Goal: Task Accomplishment & Management: Complete application form

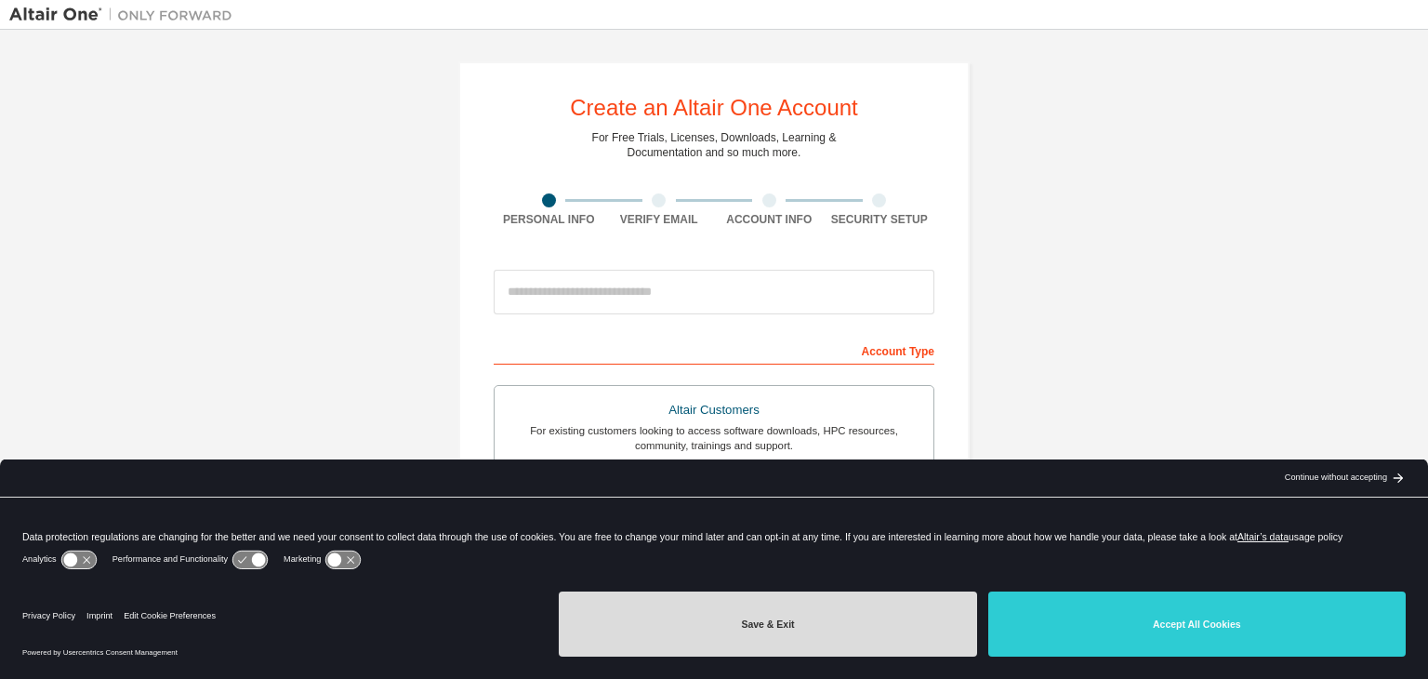
click at [848, 622] on button "Save & Exit" at bounding box center [768, 623] width 418 height 65
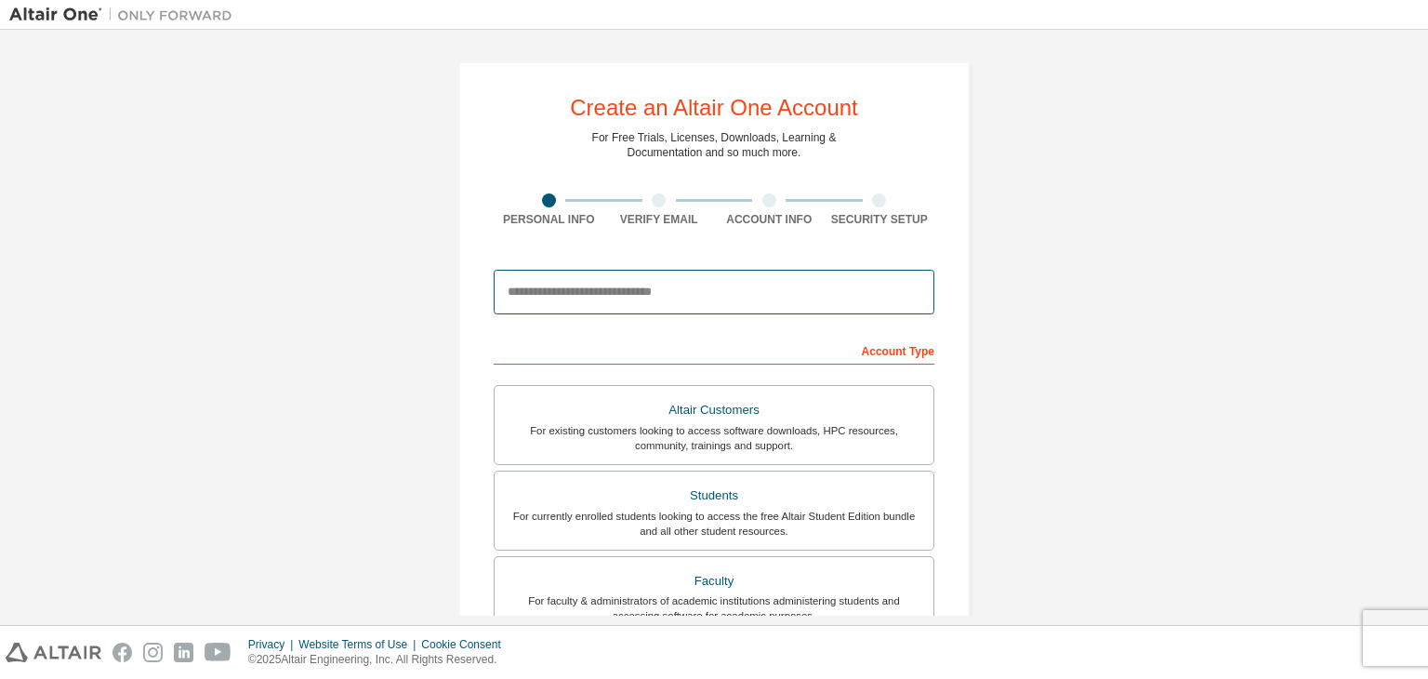
click at [659, 305] on input "email" at bounding box center [714, 292] width 441 height 45
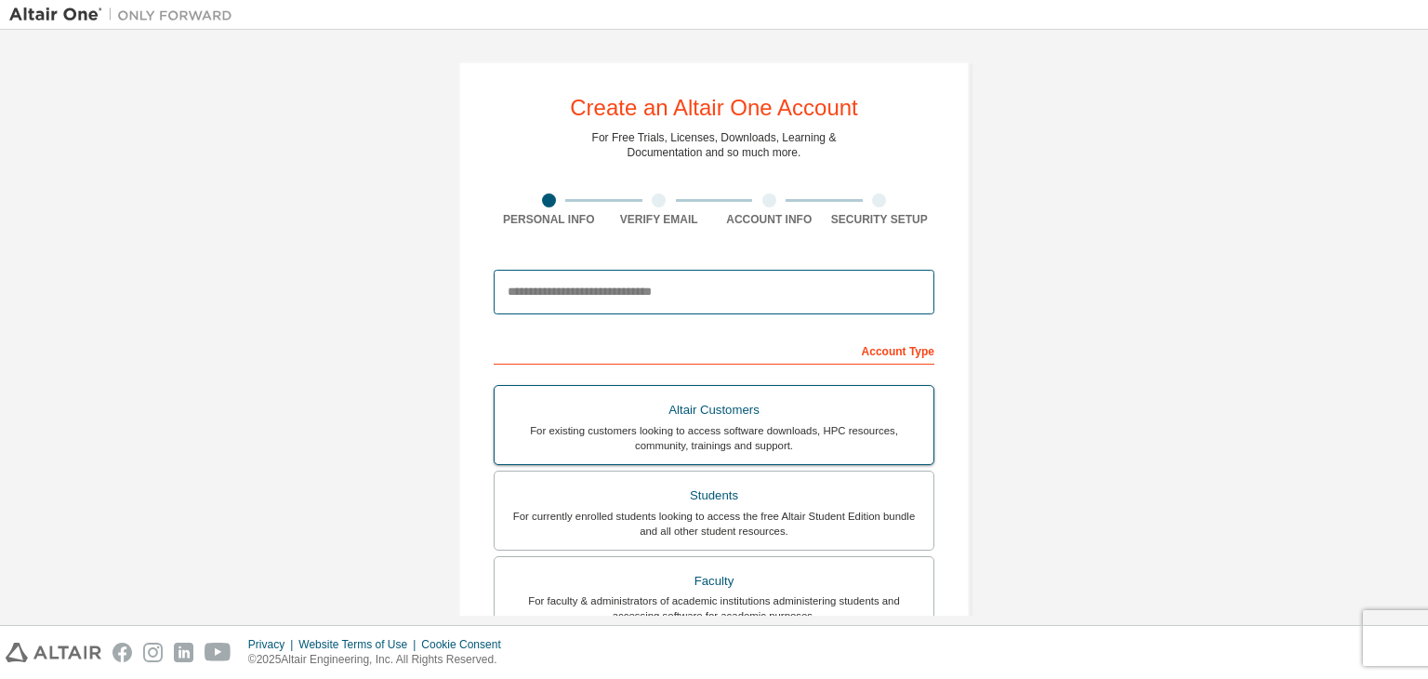
type input "**********"
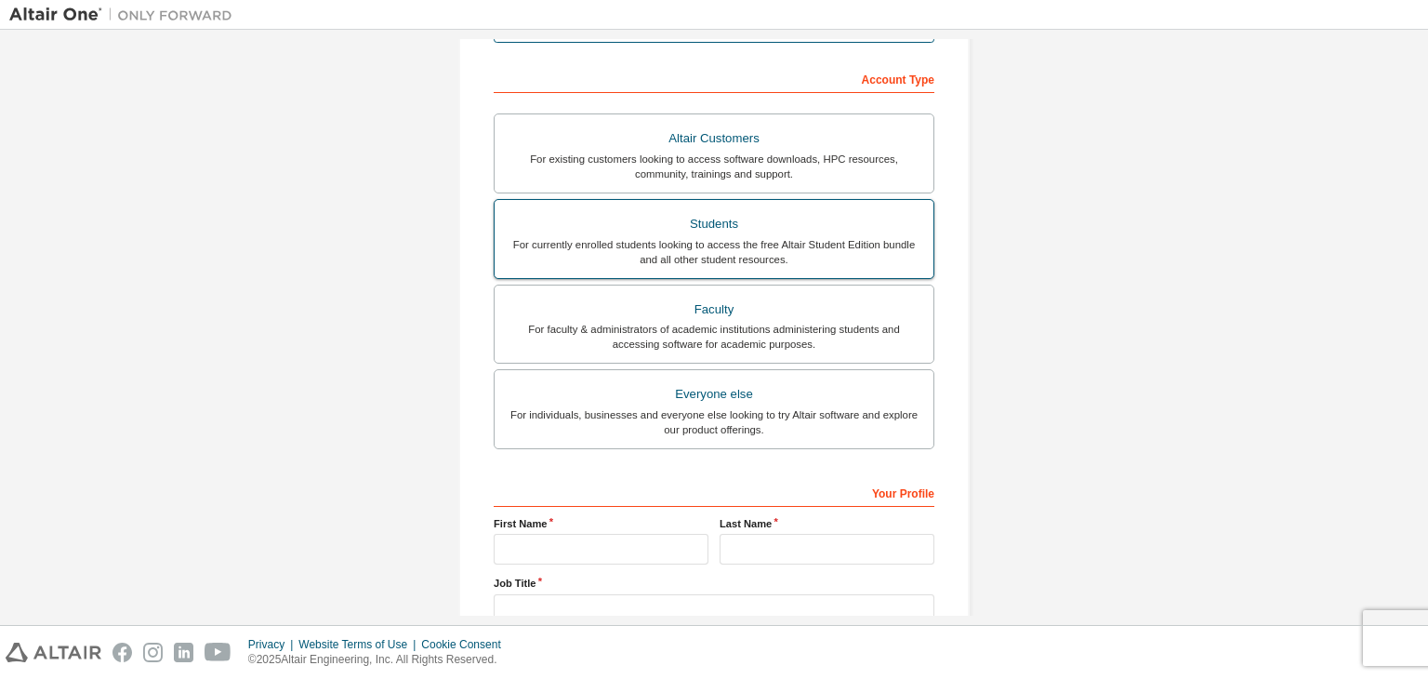
scroll to position [219, 0]
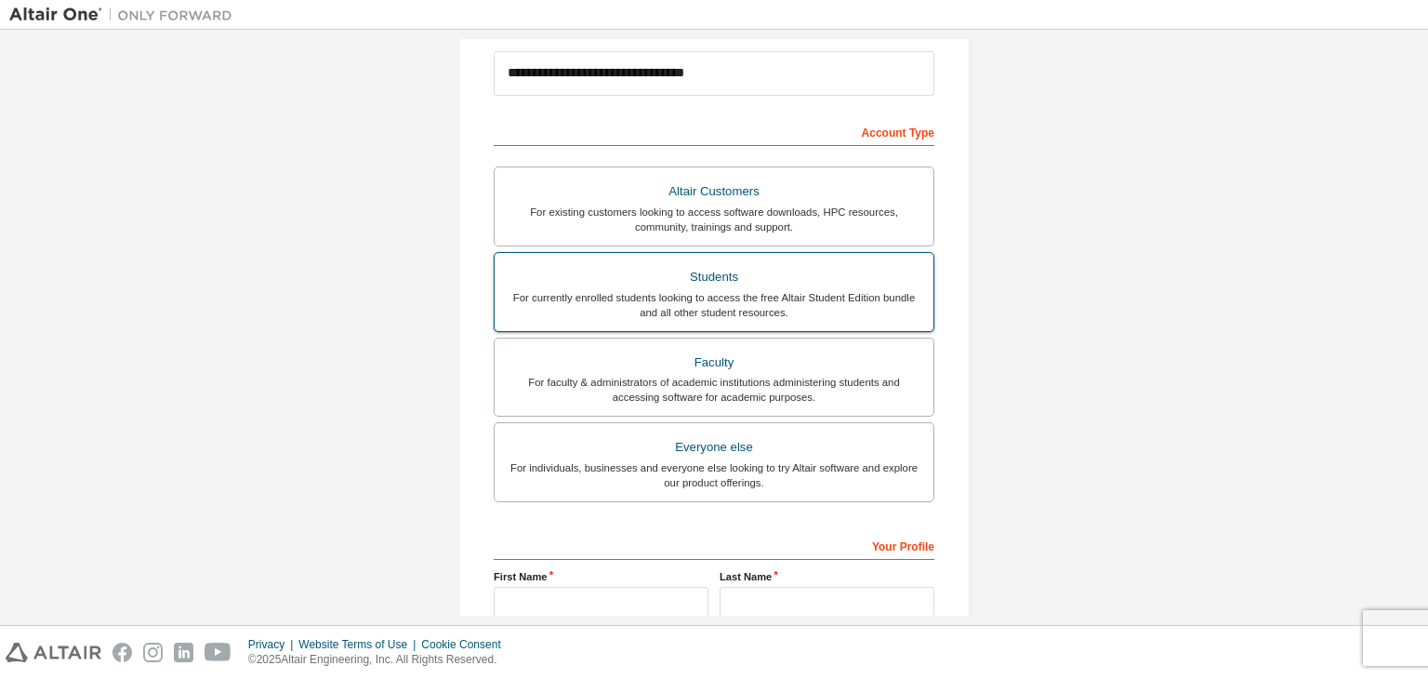
click at [815, 306] on div "For currently enrolled students looking to access the free Altair Student Editi…" at bounding box center [714, 305] width 417 height 30
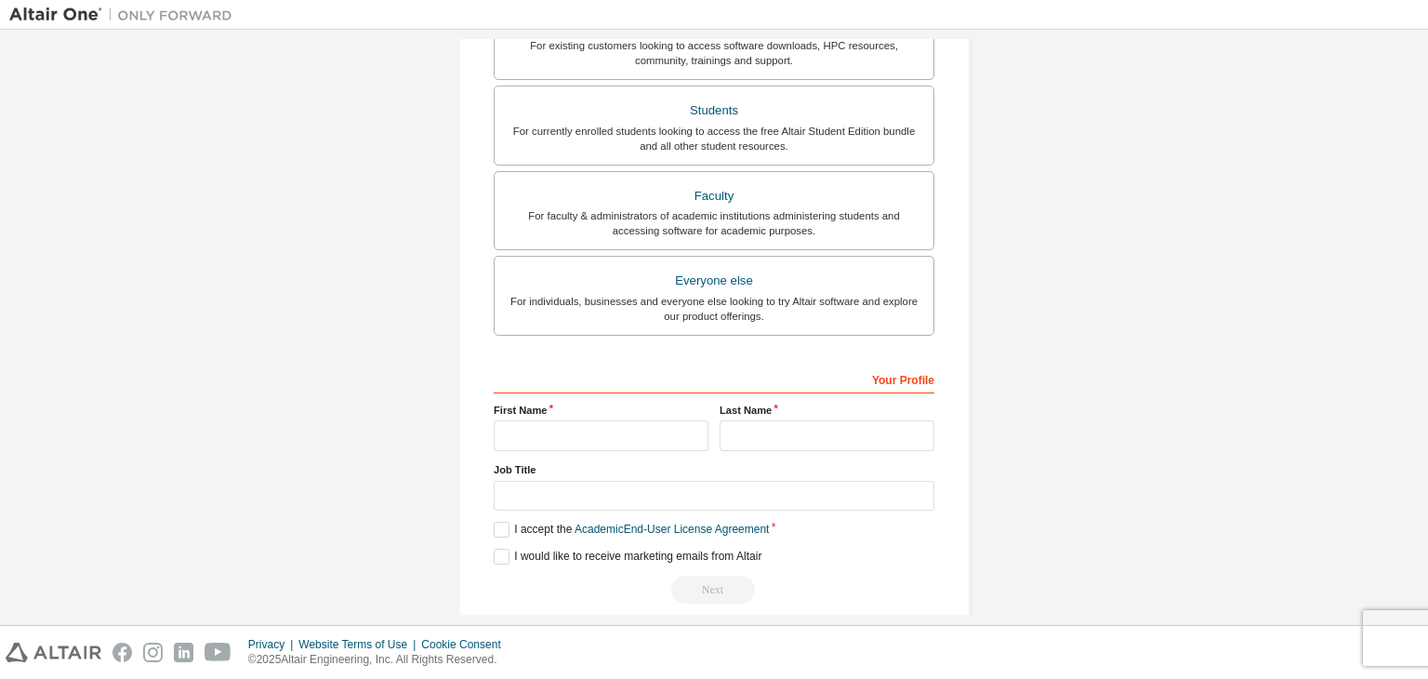
scroll to position [405, 0]
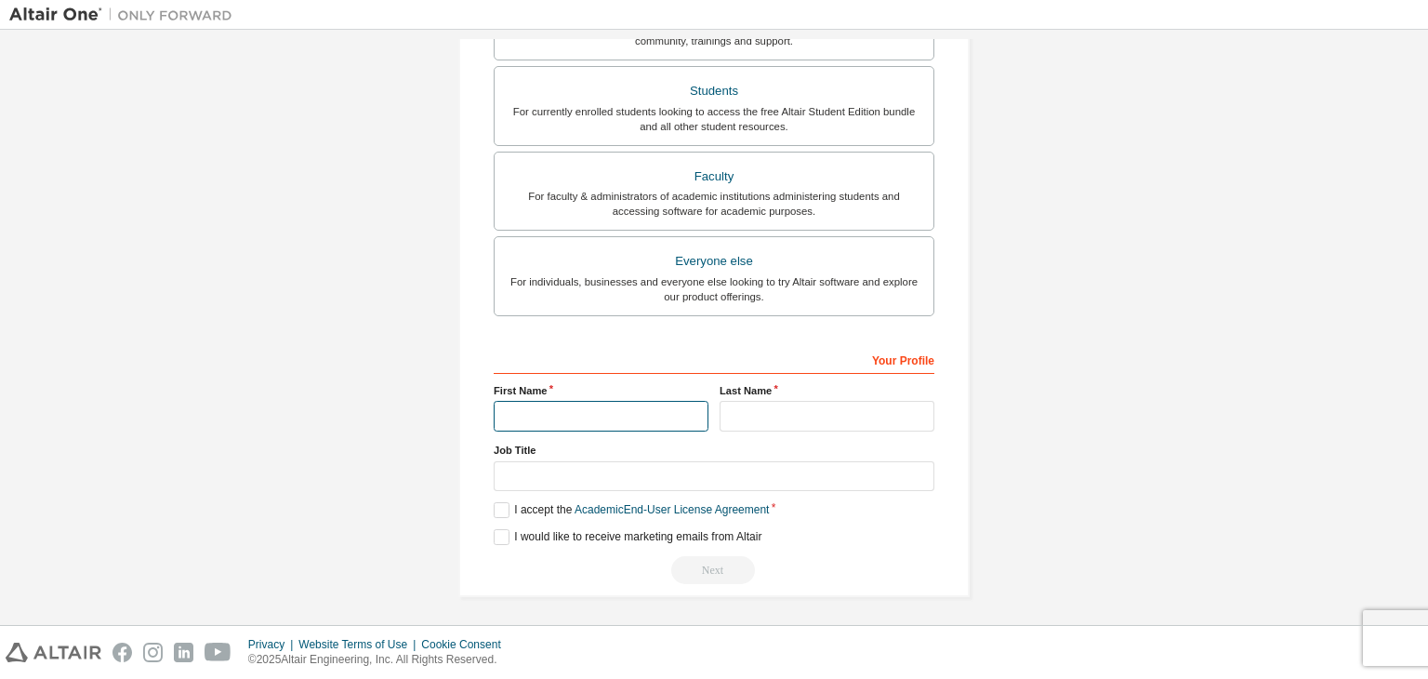
click at [622, 421] on input "text" at bounding box center [601, 416] width 215 height 31
type input "******"
type input "*******"
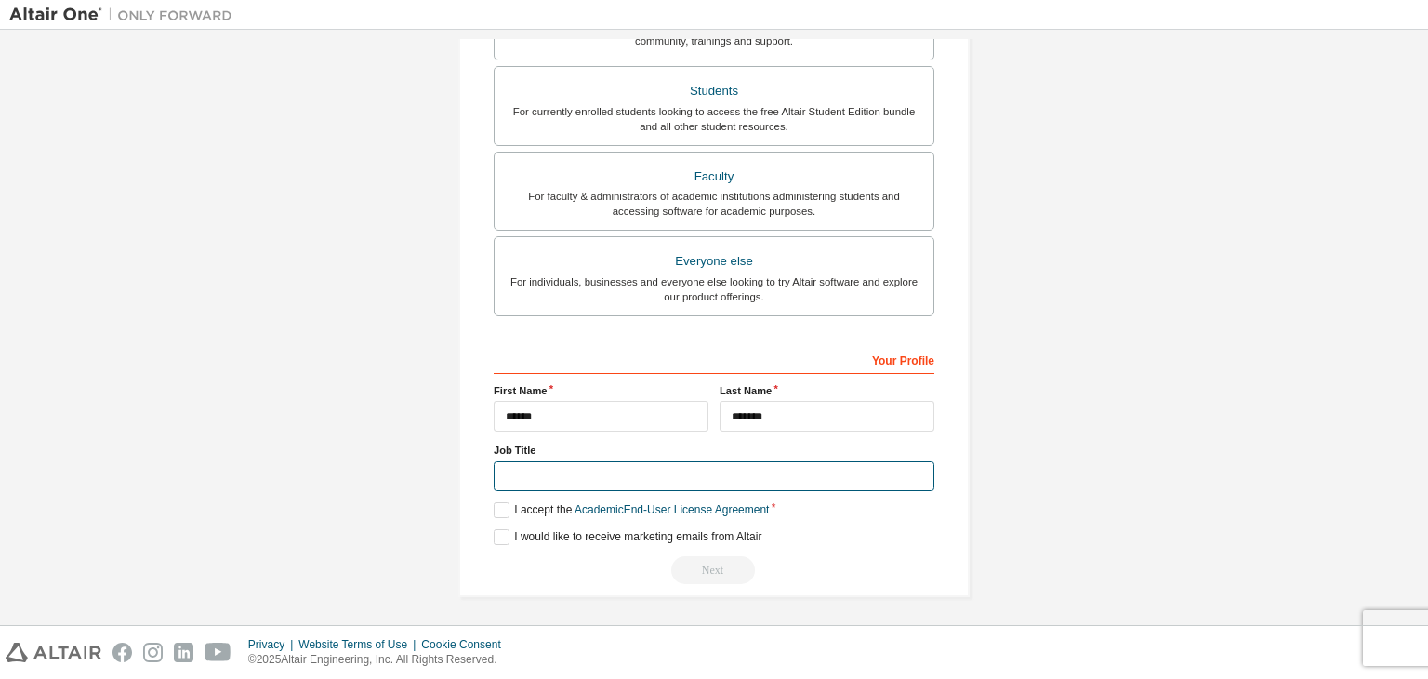
type input "*"
click at [513, 513] on label "I accept the Academic End-User License Agreement" at bounding box center [631, 510] width 275 height 16
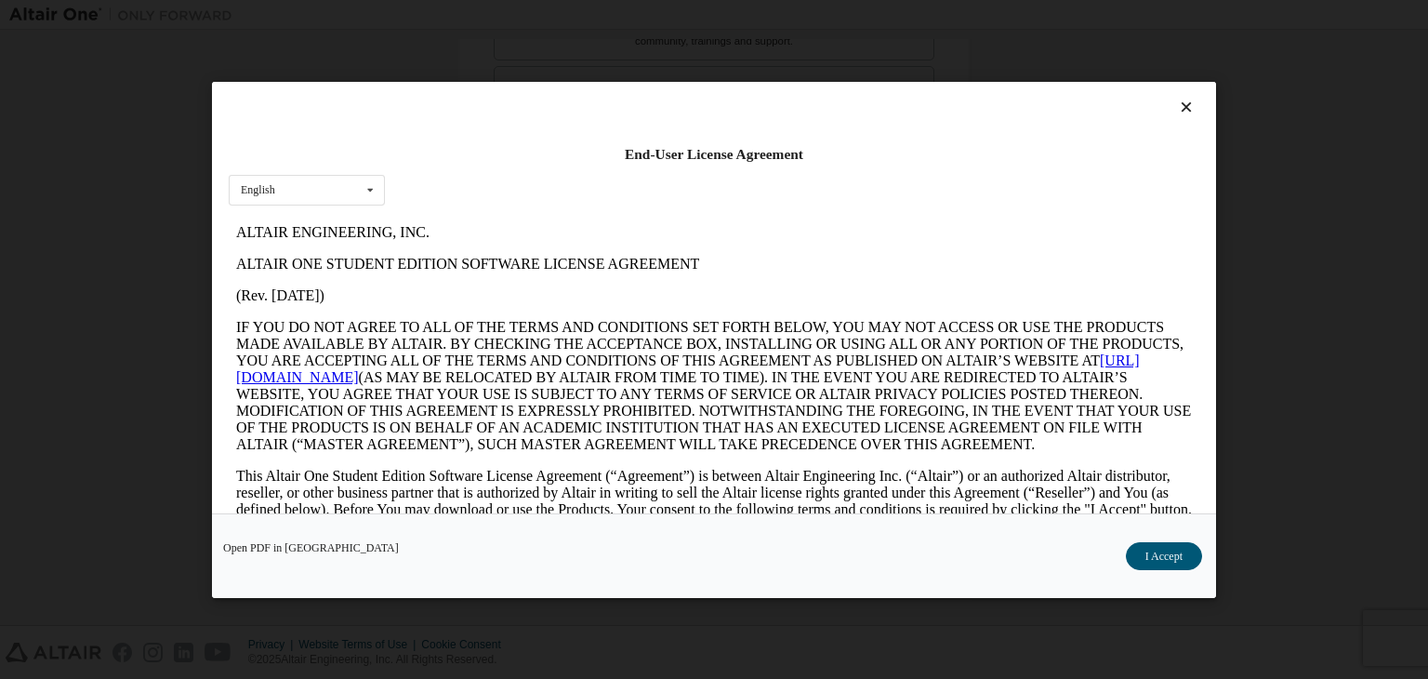
scroll to position [0, 0]
click at [1145, 550] on button "I Accept" at bounding box center [1164, 556] width 76 height 28
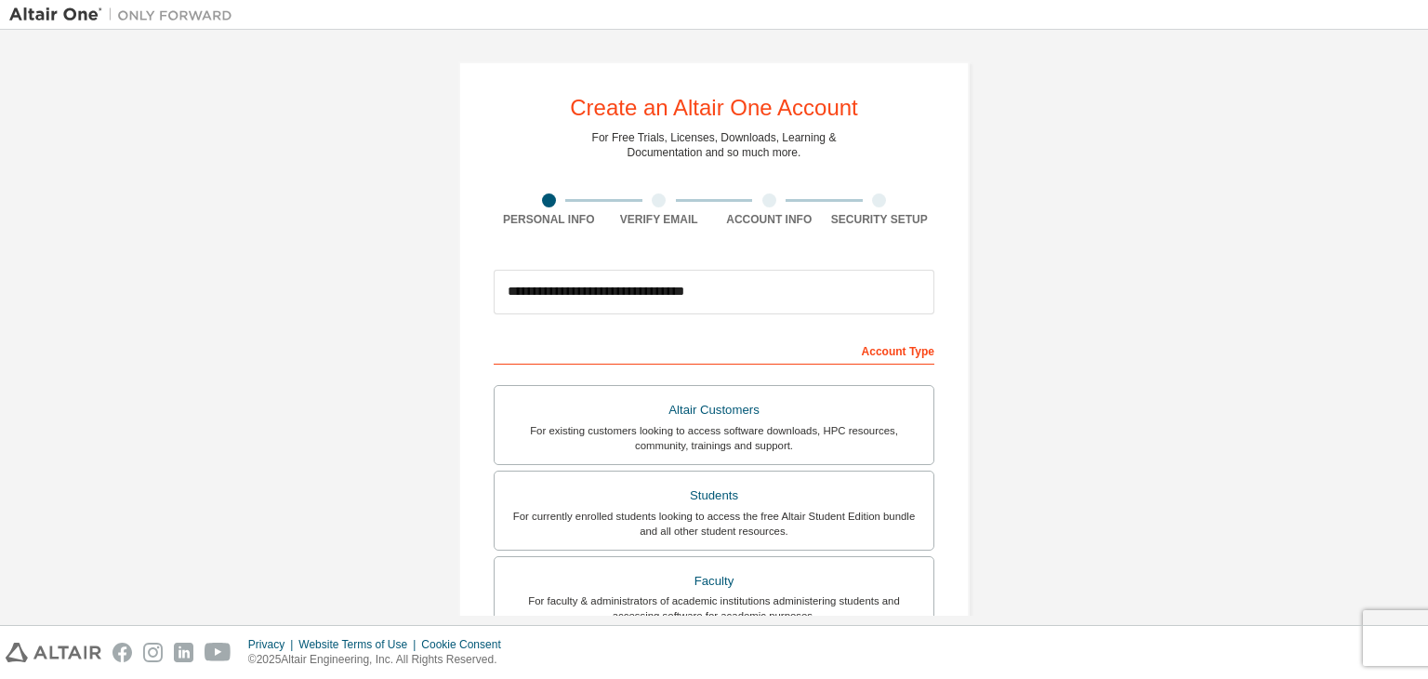
scroll to position [405, 0]
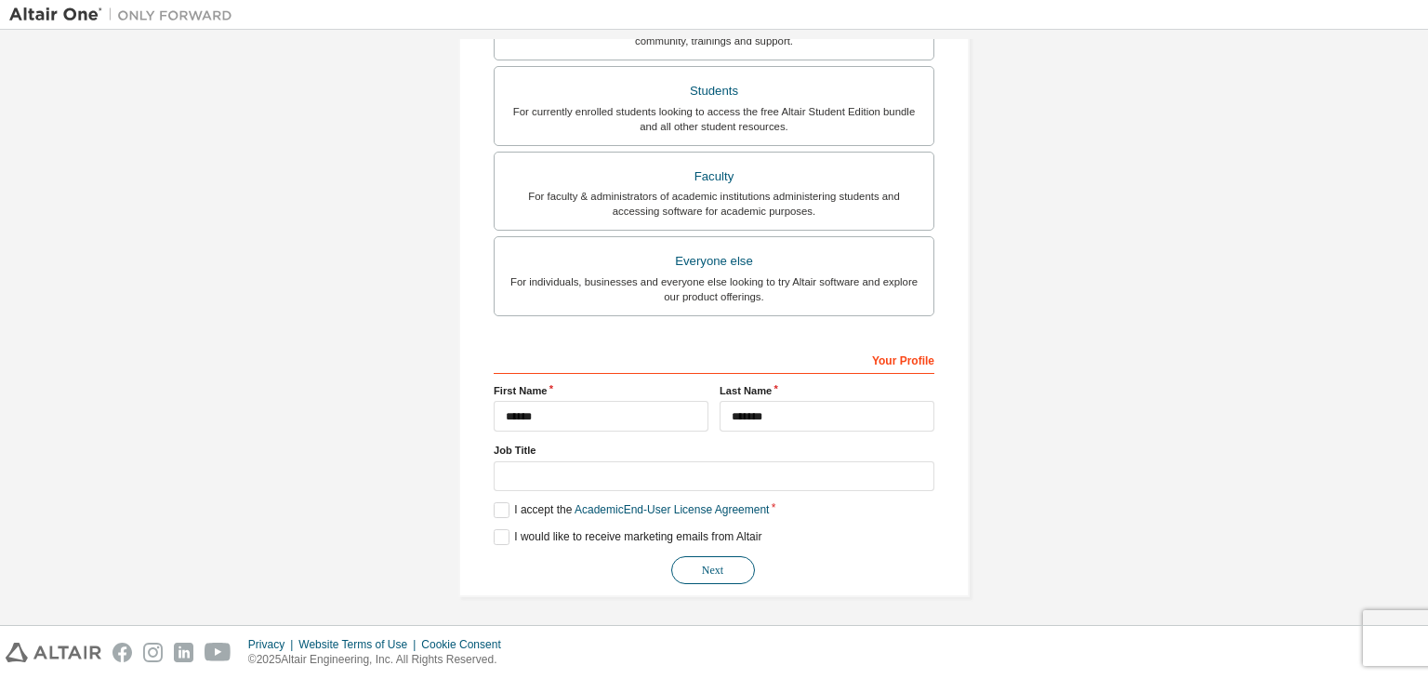
click at [715, 568] on button "Next" at bounding box center [713, 570] width 84 height 28
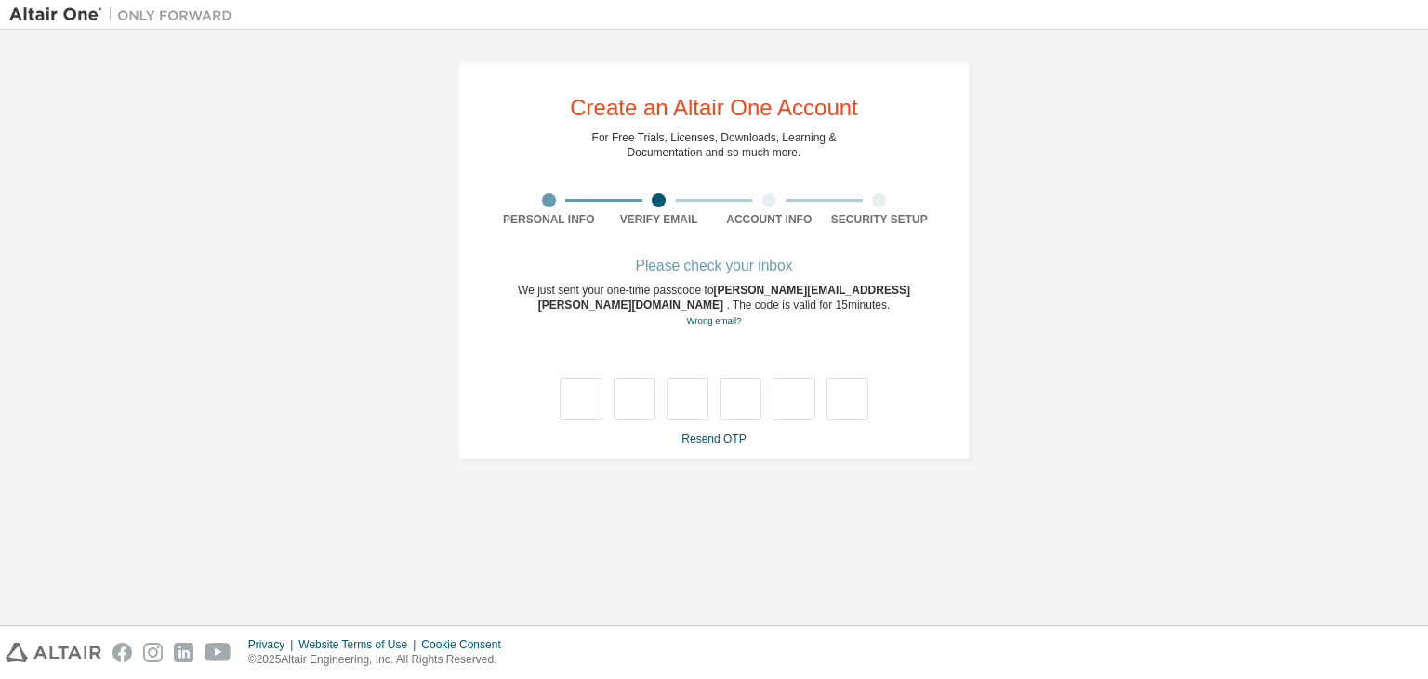
type input "*"
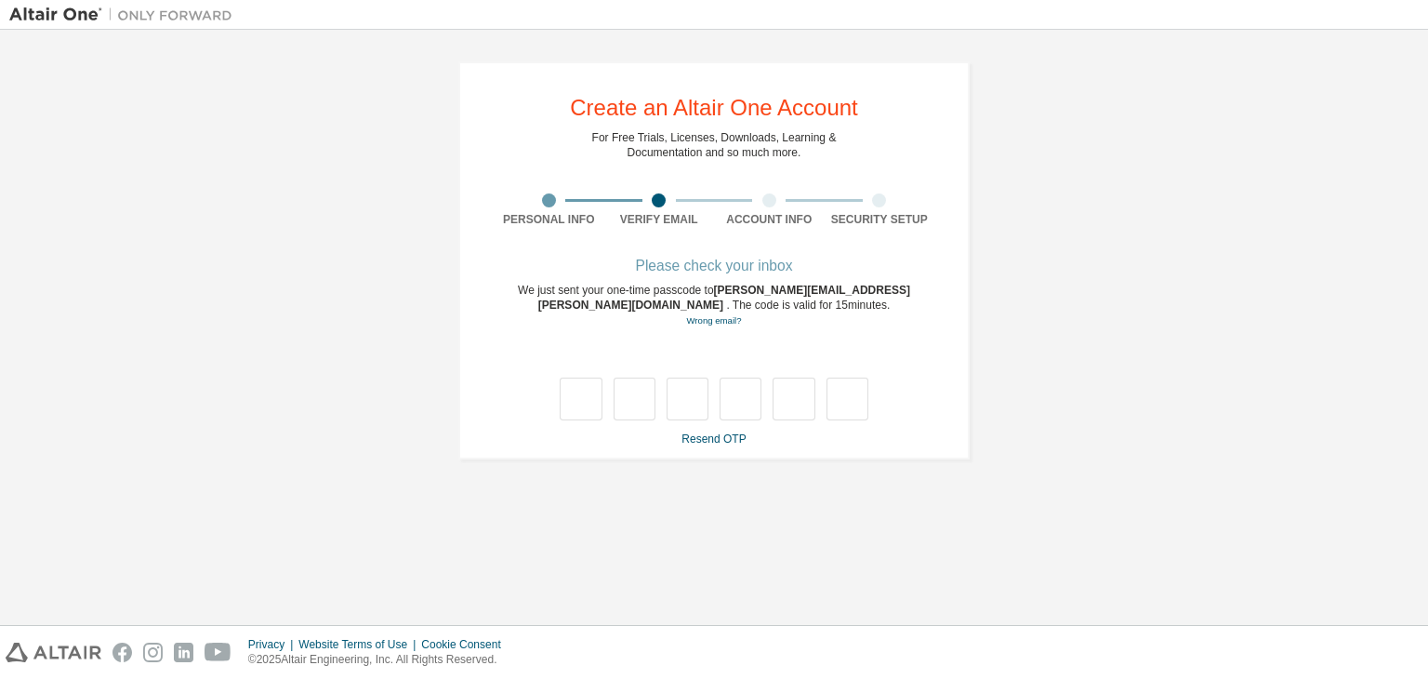
type input "*"
click at [718, 304] on div "We just sent your one-time passcode to [PERSON_NAME][EMAIL_ADDRESS][PERSON_NAME…" at bounding box center [714, 306] width 441 height 46
